Goal: Task Accomplishment & Management: Use online tool/utility

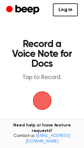
click at [46, 99] on span "button" at bounding box center [42, 101] width 25 height 25
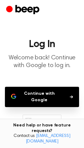
click at [27, 101] on button "Continue with Google" at bounding box center [42, 97] width 74 height 20
click at [24, 104] on button "Continue with Google" at bounding box center [42, 97] width 74 height 20
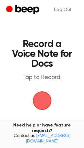
click at [36, 102] on span "button" at bounding box center [42, 101] width 30 height 30
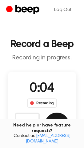
click at [54, 125] on button "Save" at bounding box center [57, 125] width 25 height 25
